Goal: Transaction & Acquisition: Purchase product/service

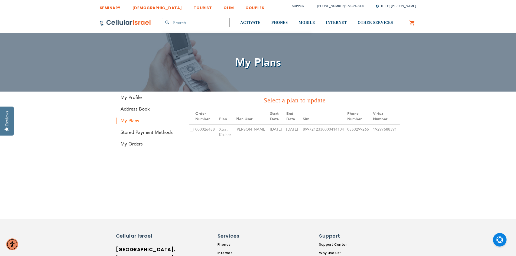
type input "[EMAIL_ADDRESS][DOMAIN_NAME]"
click at [192, 128] on input "checkbox" at bounding box center [192, 130] width 4 height 4
checkbox input "true"
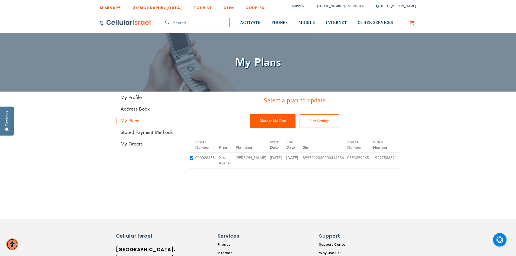
click at [285, 123] on input "Manage My Plan" at bounding box center [273, 121] width 46 height 14
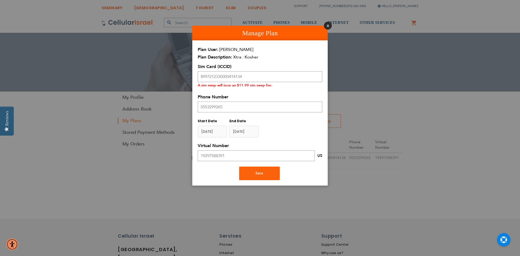
click at [326, 24] on button "Close" at bounding box center [328, 26] width 8 height 8
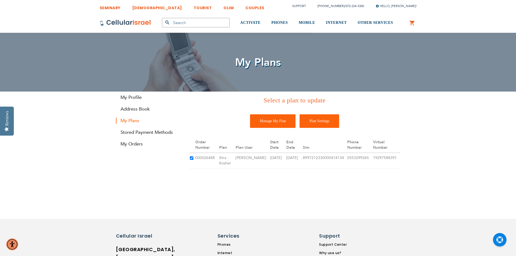
click at [320, 121] on input "Plan Settings" at bounding box center [320, 121] width 40 height 14
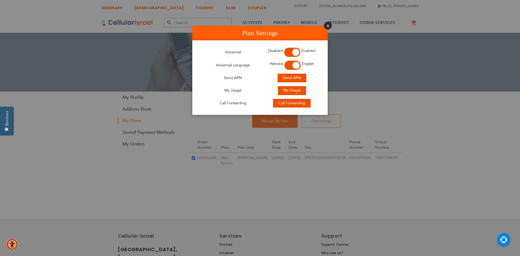
click at [328, 28] on button "Close" at bounding box center [328, 26] width 8 height 8
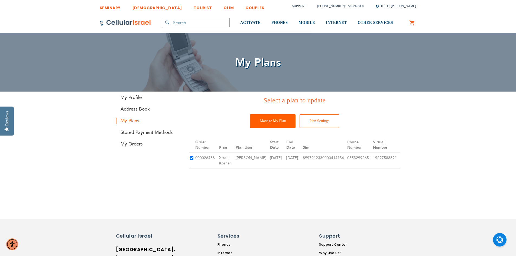
click at [281, 122] on input "Manage My Plan" at bounding box center [273, 121] width 46 height 14
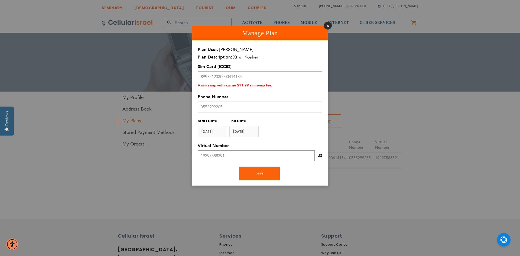
click at [327, 27] on button "Close" at bounding box center [328, 26] width 8 height 8
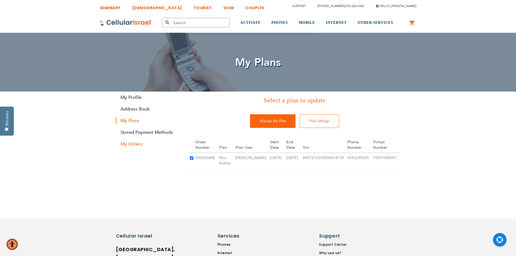
click at [139, 147] on link "My Orders" at bounding box center [148, 144] width 65 height 6
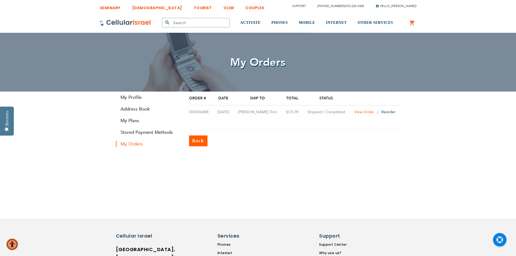
type input "[EMAIL_ADDRESS][DOMAIN_NAME]"
click at [358, 111] on span "View Order" at bounding box center [365, 112] width 20 height 5
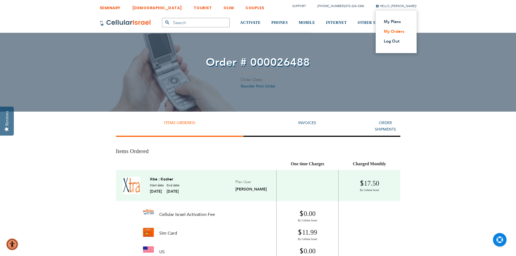
type input "[EMAIL_ADDRESS][DOMAIN_NAME]"
click at [403, 32] on link "My Orders" at bounding box center [394, 31] width 21 height 5
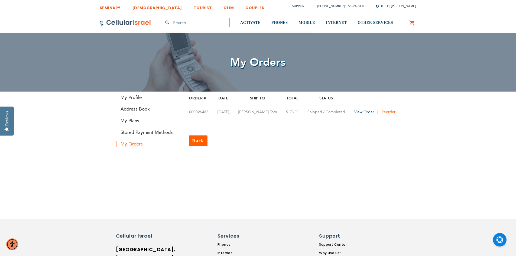
type input "[EMAIL_ADDRESS][DOMAIN_NAME]"
click at [389, 110] on span "Reorder" at bounding box center [389, 112] width 14 height 5
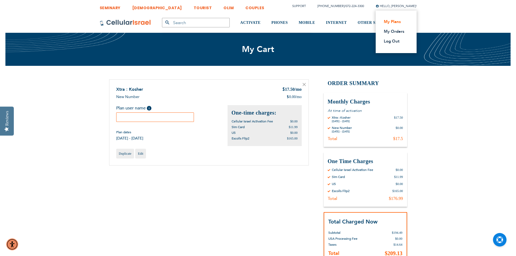
type input "[EMAIL_ADDRESS][DOMAIN_NAME]"
click at [400, 22] on link "My Plans" at bounding box center [394, 21] width 21 height 5
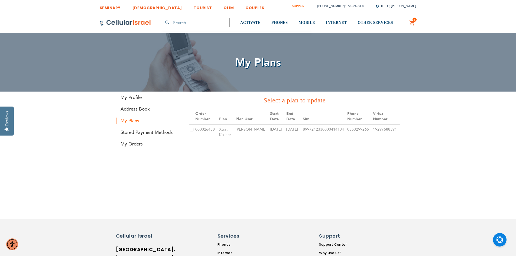
type input "[EMAIL_ADDRESS][DOMAIN_NAME]"
click at [306, 5] on link "Support" at bounding box center [299, 6] width 14 height 4
